Goal: Task Accomplishment & Management: Use online tool/utility

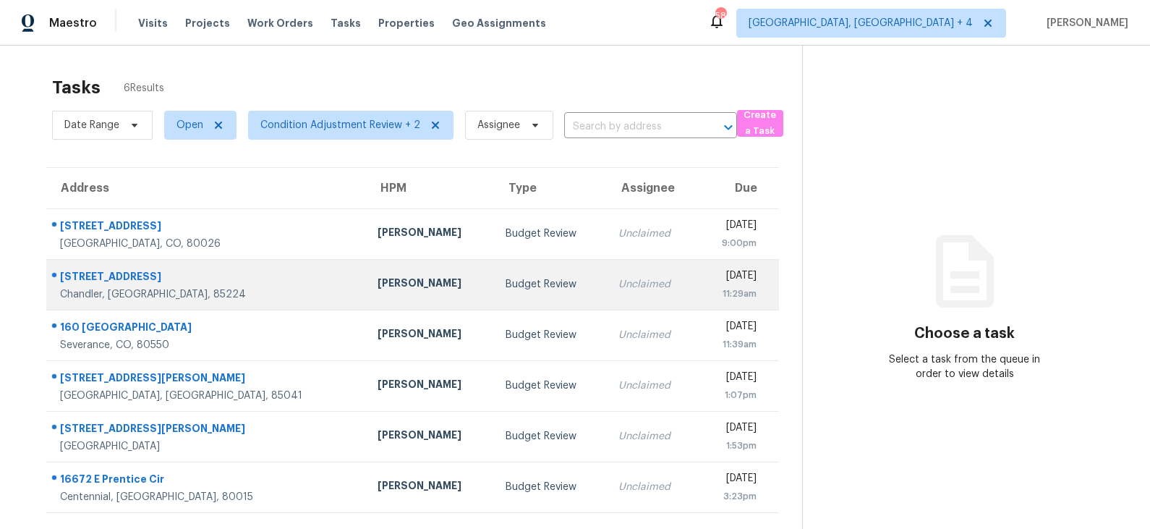
click at [494, 275] on td "Budget Review" at bounding box center [550, 284] width 112 height 51
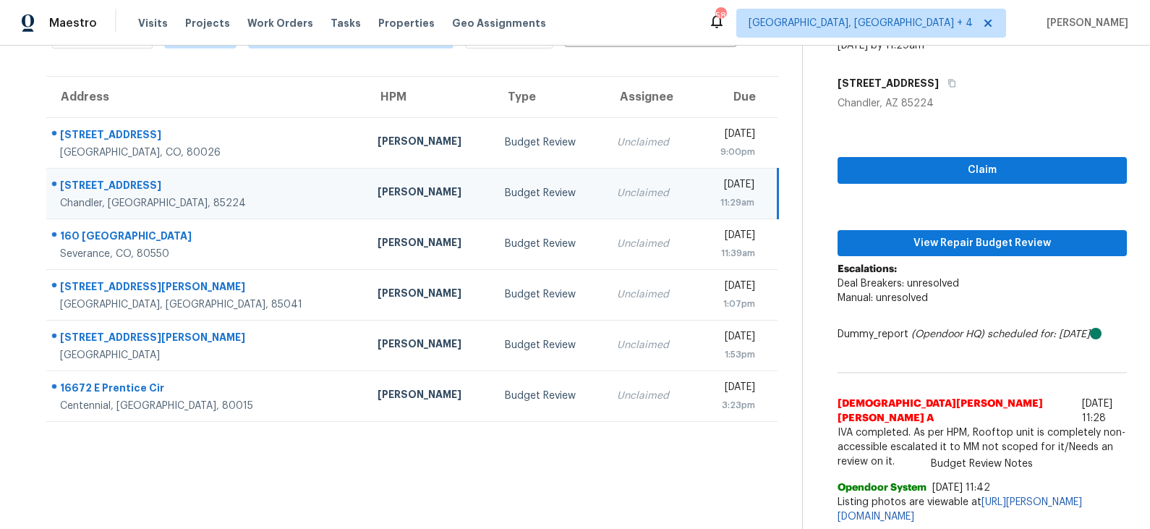
scroll to position [93, 0]
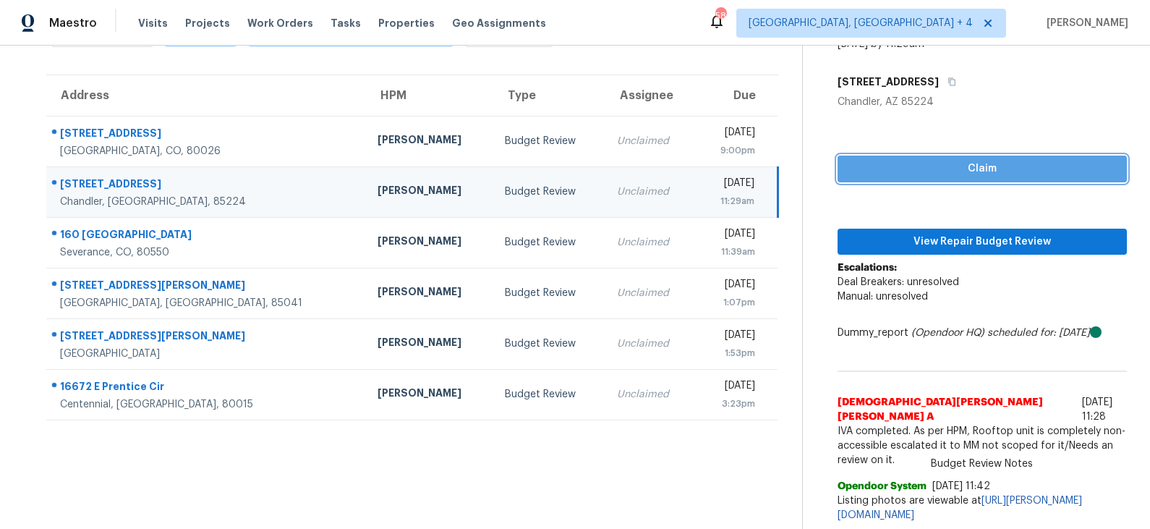
click at [928, 166] on span "Claim" at bounding box center [982, 169] width 266 height 18
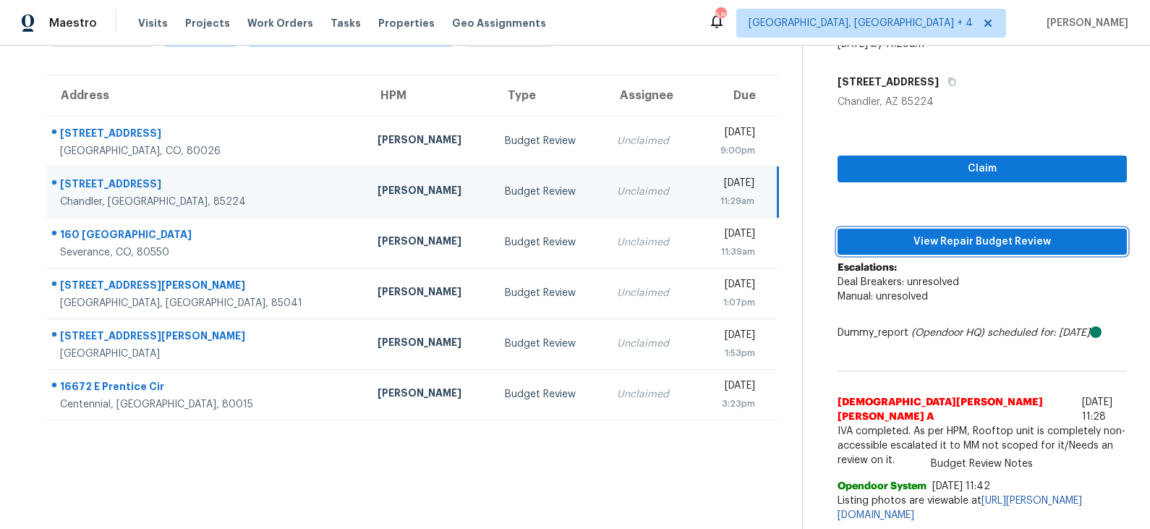
click at [928, 234] on span "View Repair Budget Review" at bounding box center [982, 242] width 266 height 18
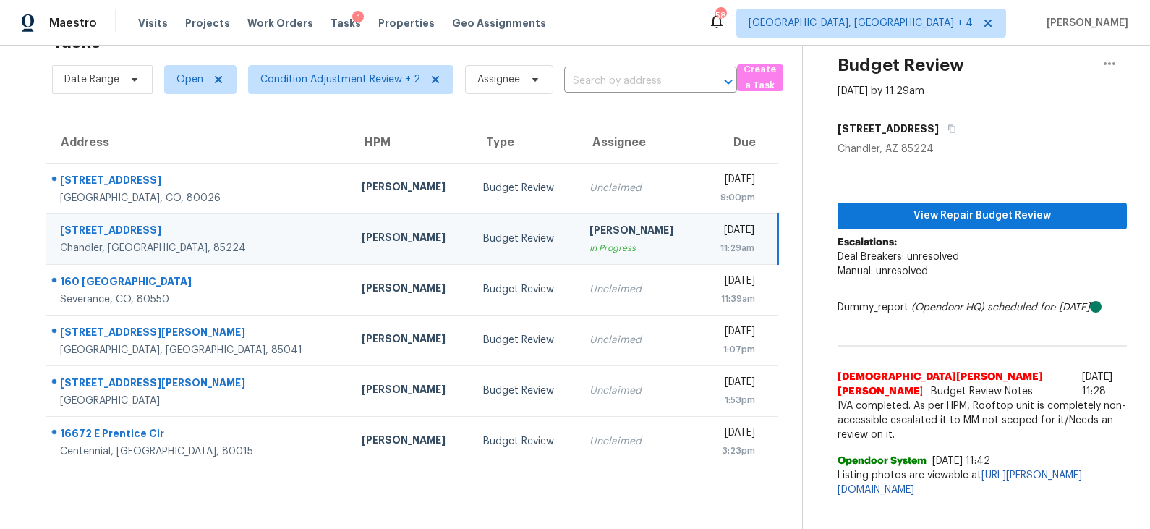
scroll to position [45, 0]
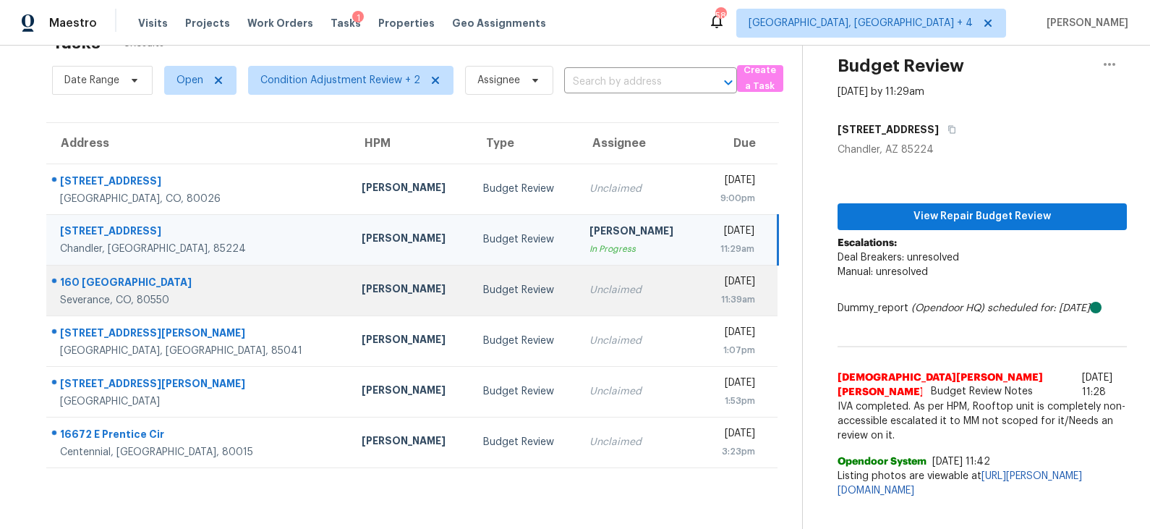
click at [471, 288] on td "Budget Review" at bounding box center [524, 290] width 106 height 51
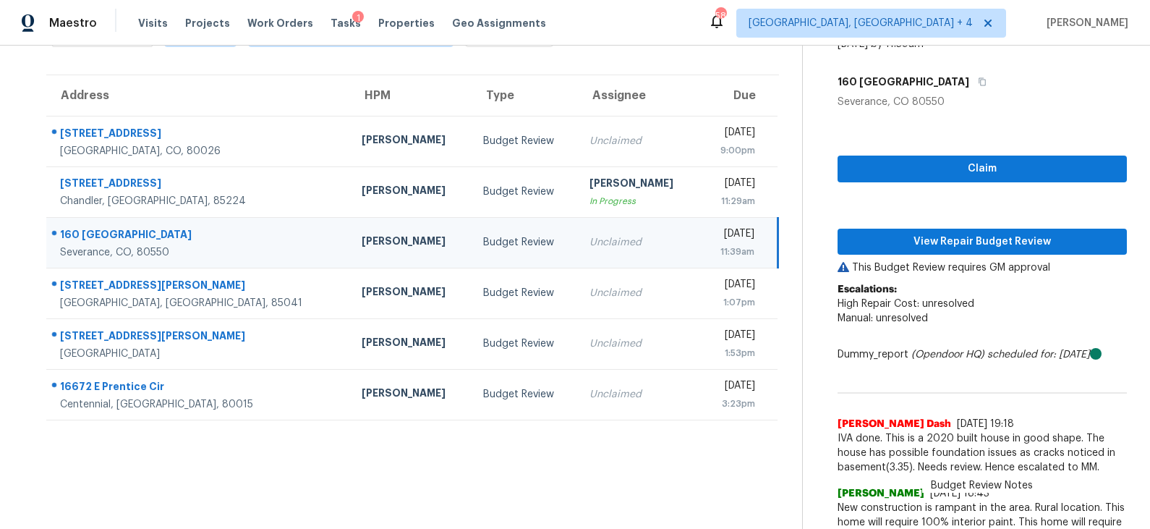
scroll to position [129, 0]
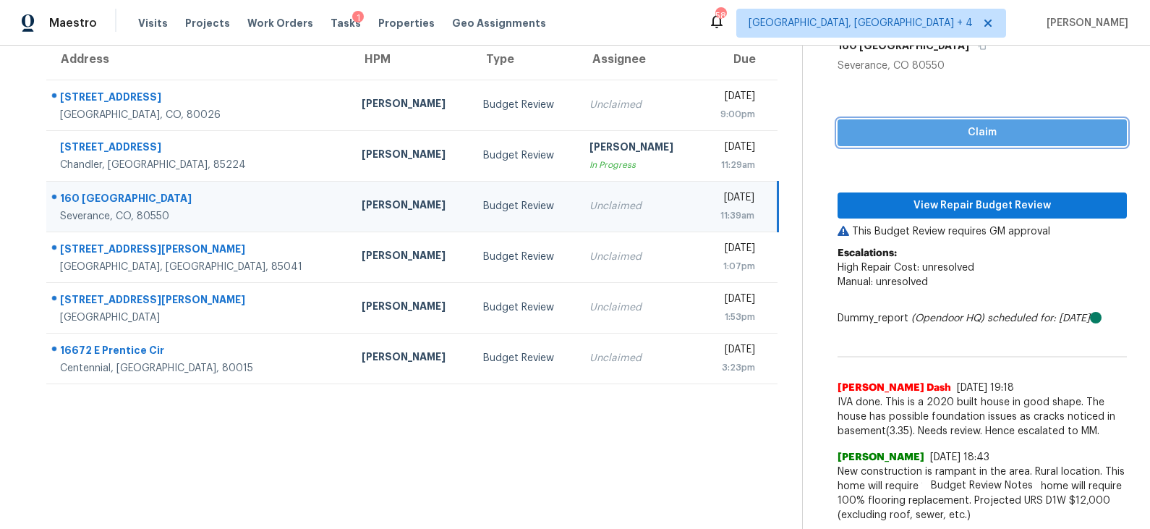
click at [949, 133] on span "Claim" at bounding box center [982, 133] width 266 height 18
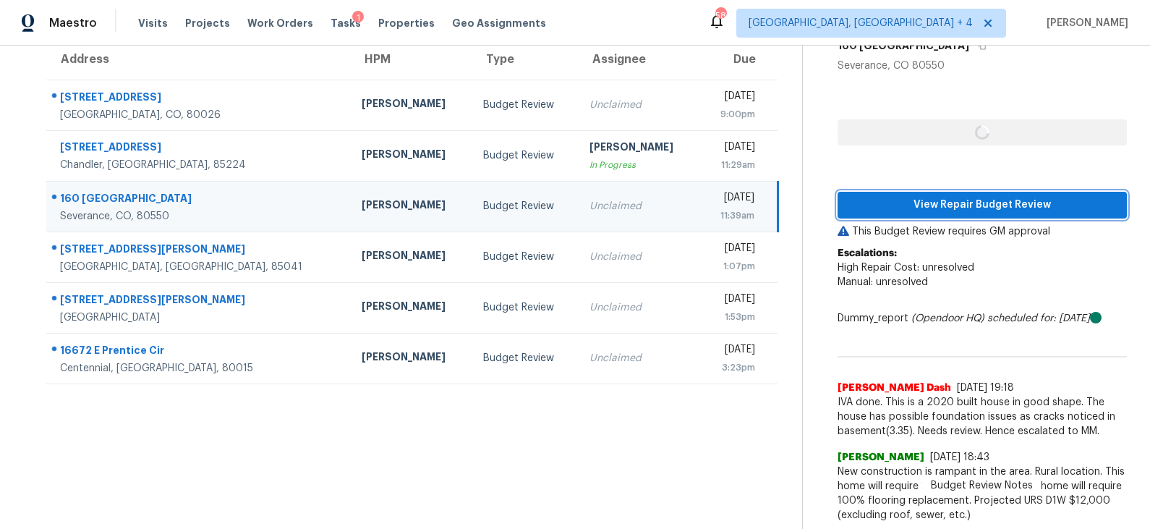
click at [936, 197] on span "View Repair Budget Review" at bounding box center [982, 205] width 266 height 18
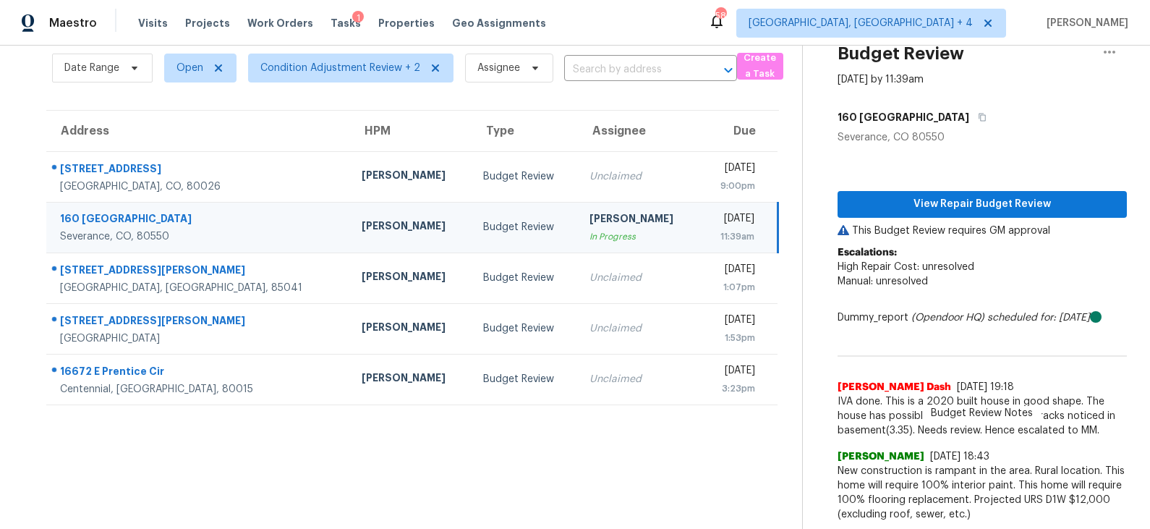
scroll to position [56, 0]
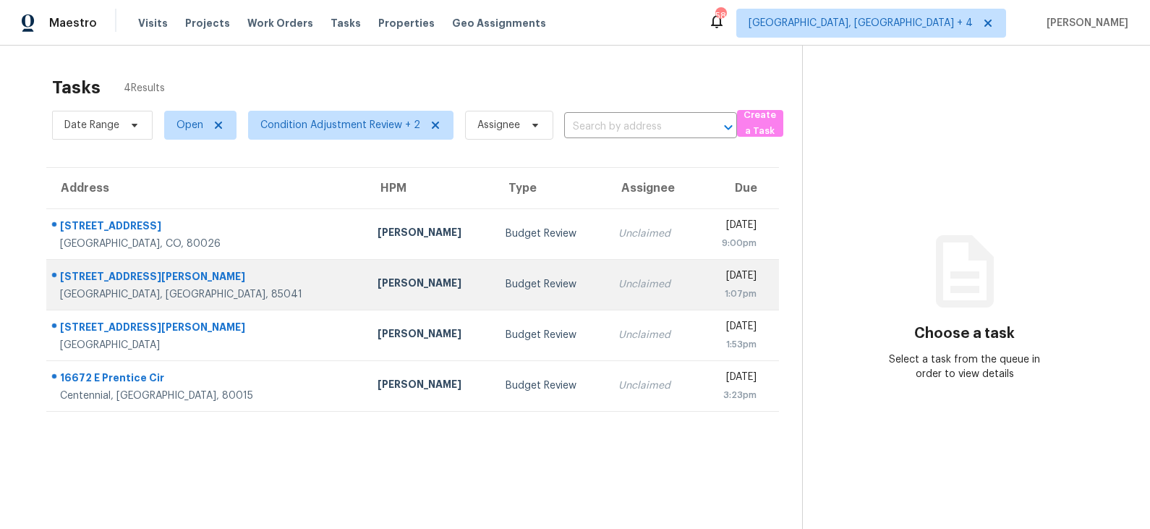
click at [386, 283] on div "[PERSON_NAME]" at bounding box center [429, 284] width 105 height 18
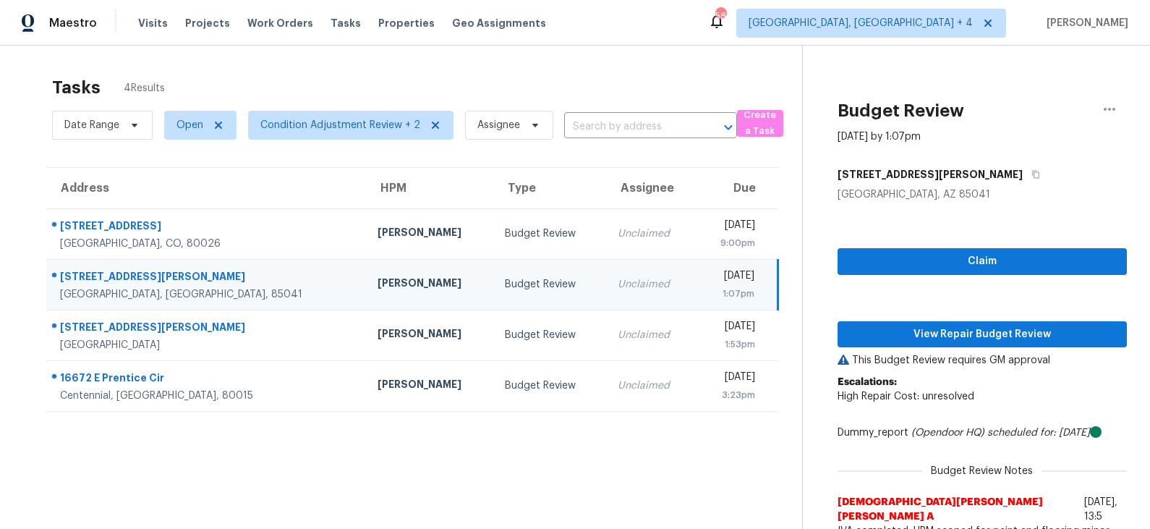
scroll to position [45, 0]
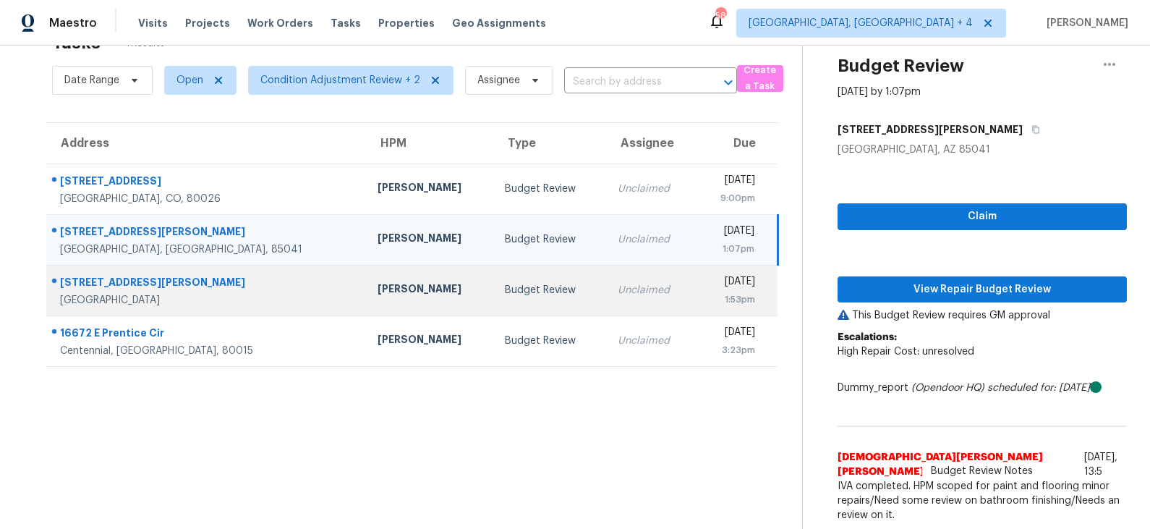
click at [396, 293] on td "[PERSON_NAME]" at bounding box center [430, 290] width 128 height 51
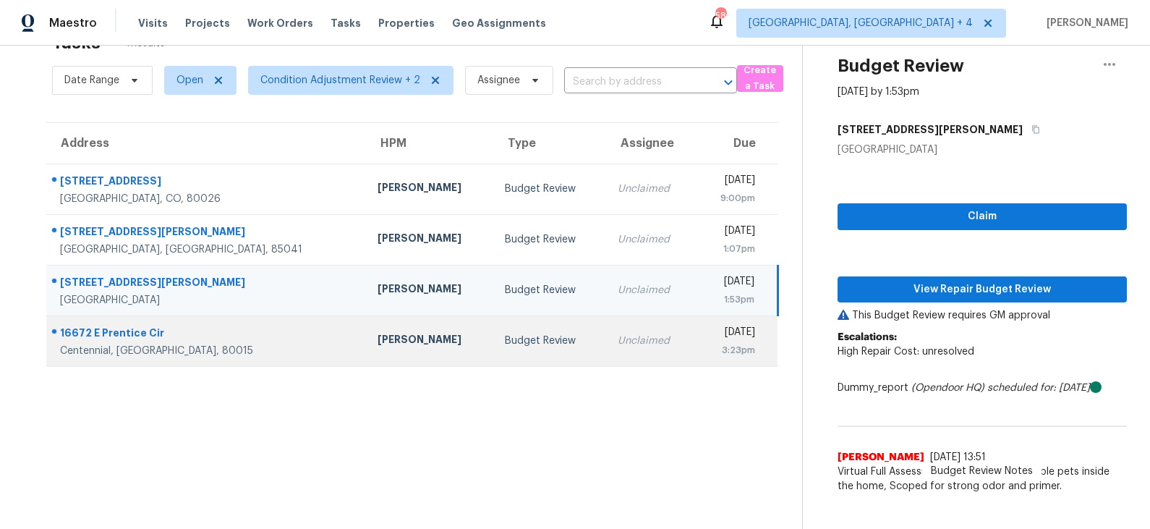
click at [493, 333] on td "Budget Review" at bounding box center [549, 340] width 112 height 51
